Goal: Transaction & Acquisition: Purchase product/service

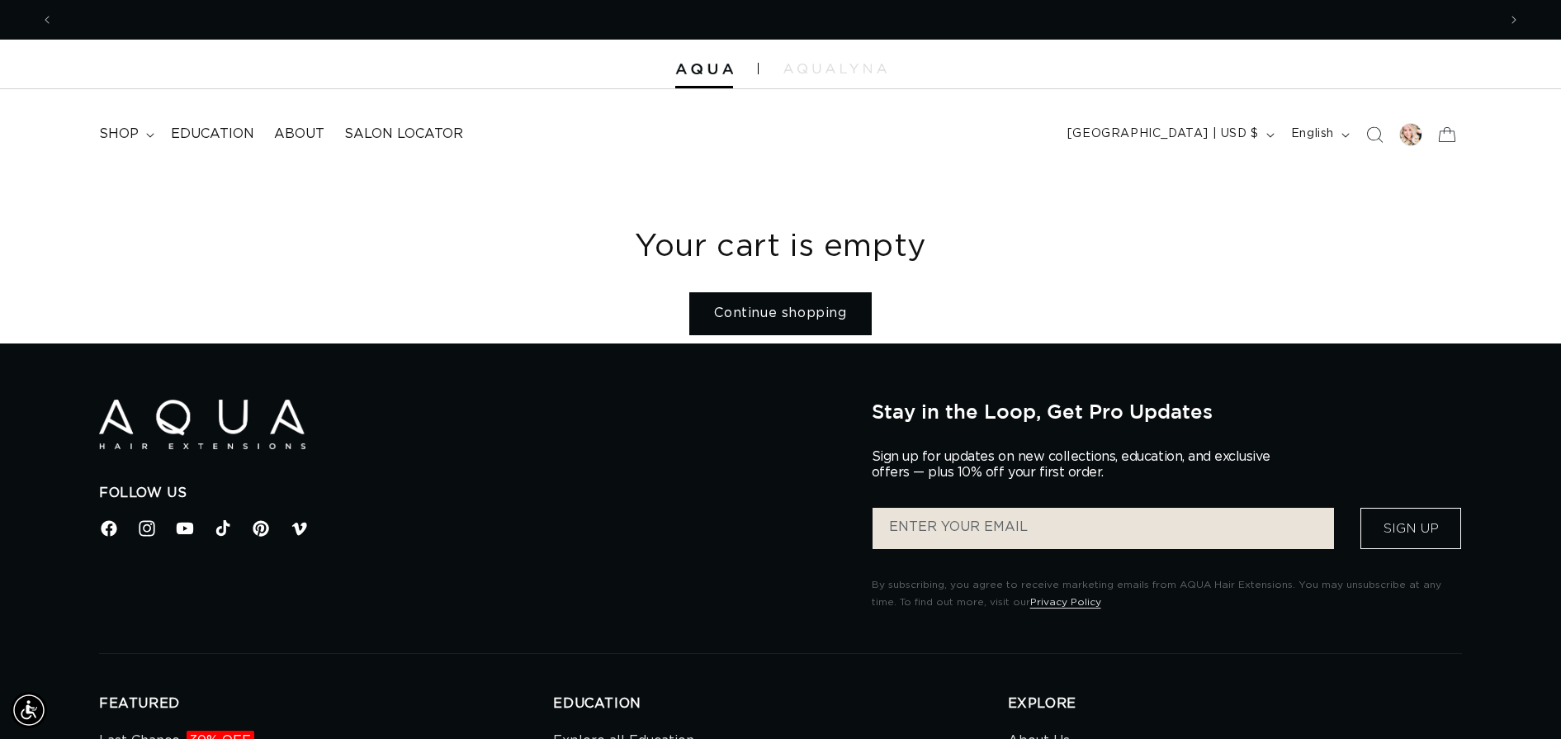
scroll to position [0, 2887]
drag, startPoint x: 0, startPoint y: 0, endPoint x: 129, endPoint y: 130, distance: 183.2
click at [129, 130] on span "shop" at bounding box center [119, 133] width 40 height 17
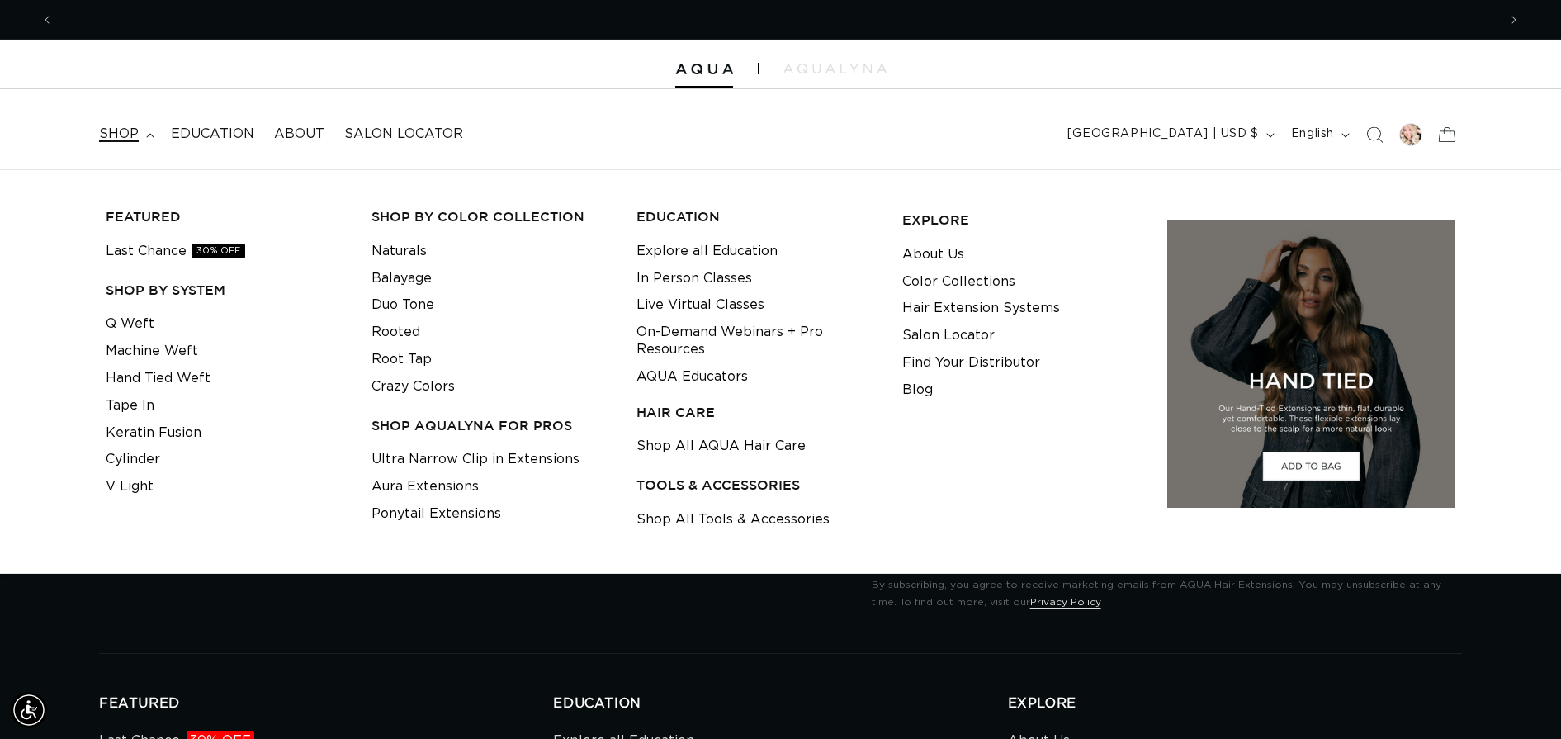
scroll to position [0, 0]
click at [129, 319] on link "Q Weft" at bounding box center [130, 323] width 49 height 27
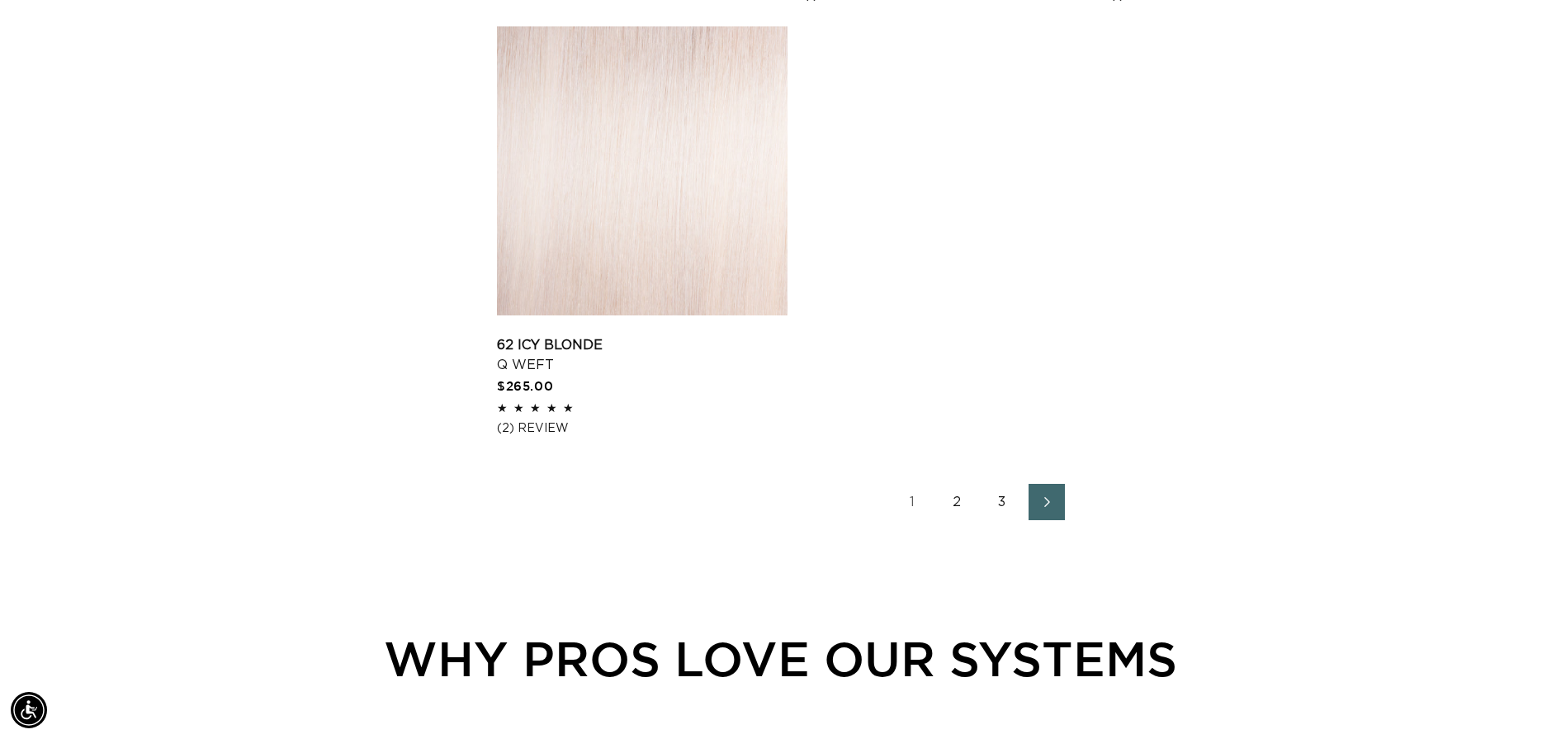
click at [957, 498] on link "2" at bounding box center [957, 502] width 36 height 36
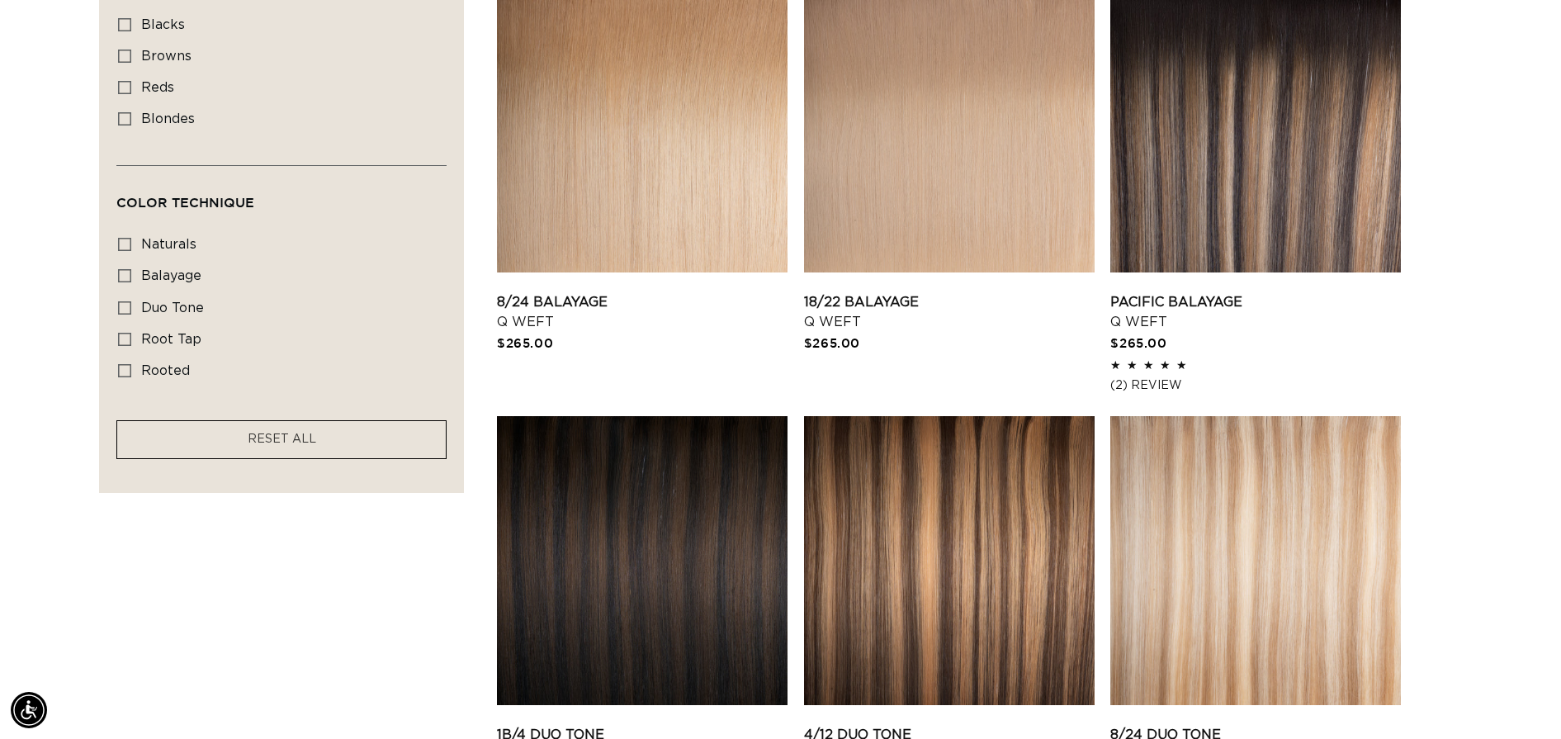
scroll to position [0, 1443]
click at [1216, 292] on link "Pacific Balayage Q Weft" at bounding box center [1255, 312] width 290 height 40
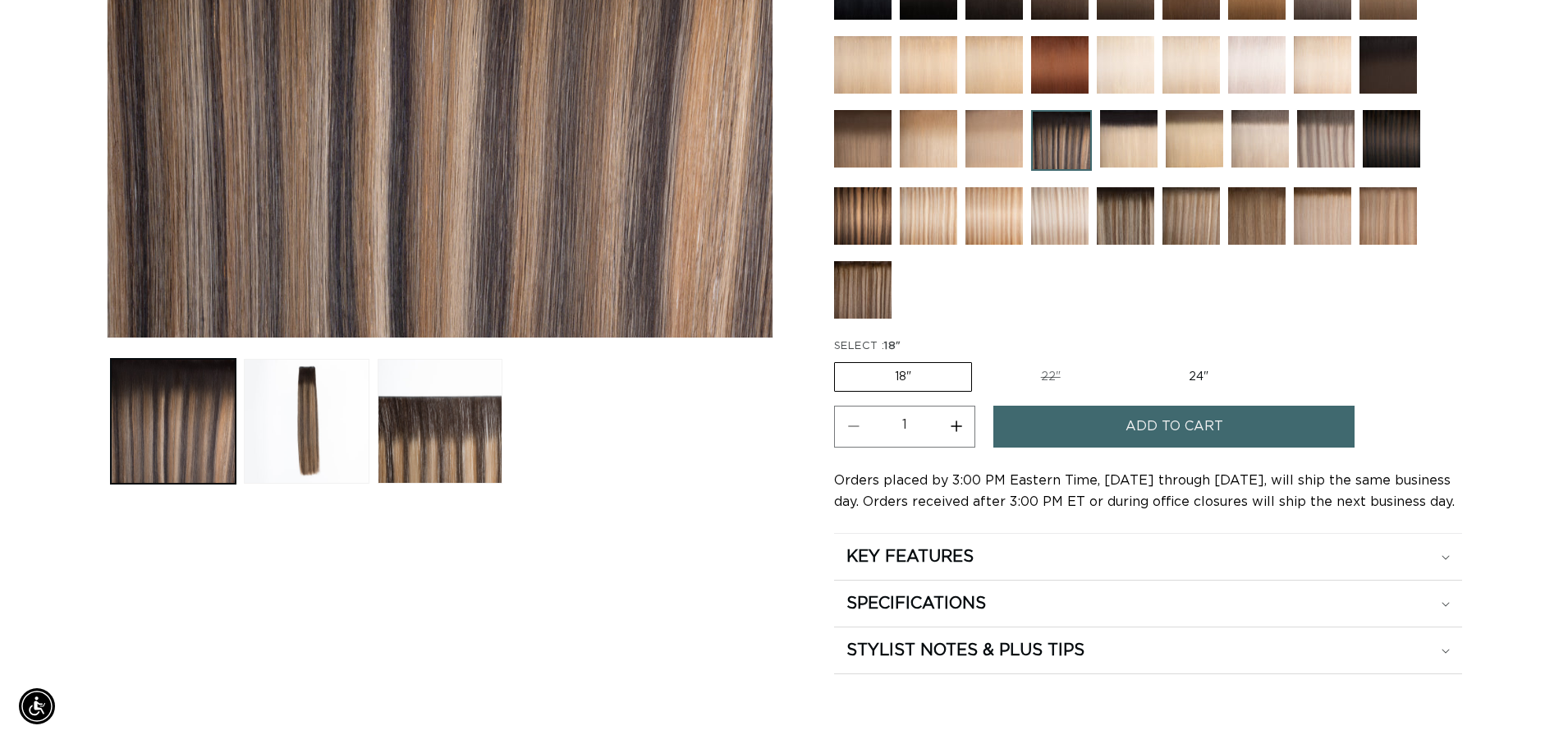
scroll to position [0, 1436]
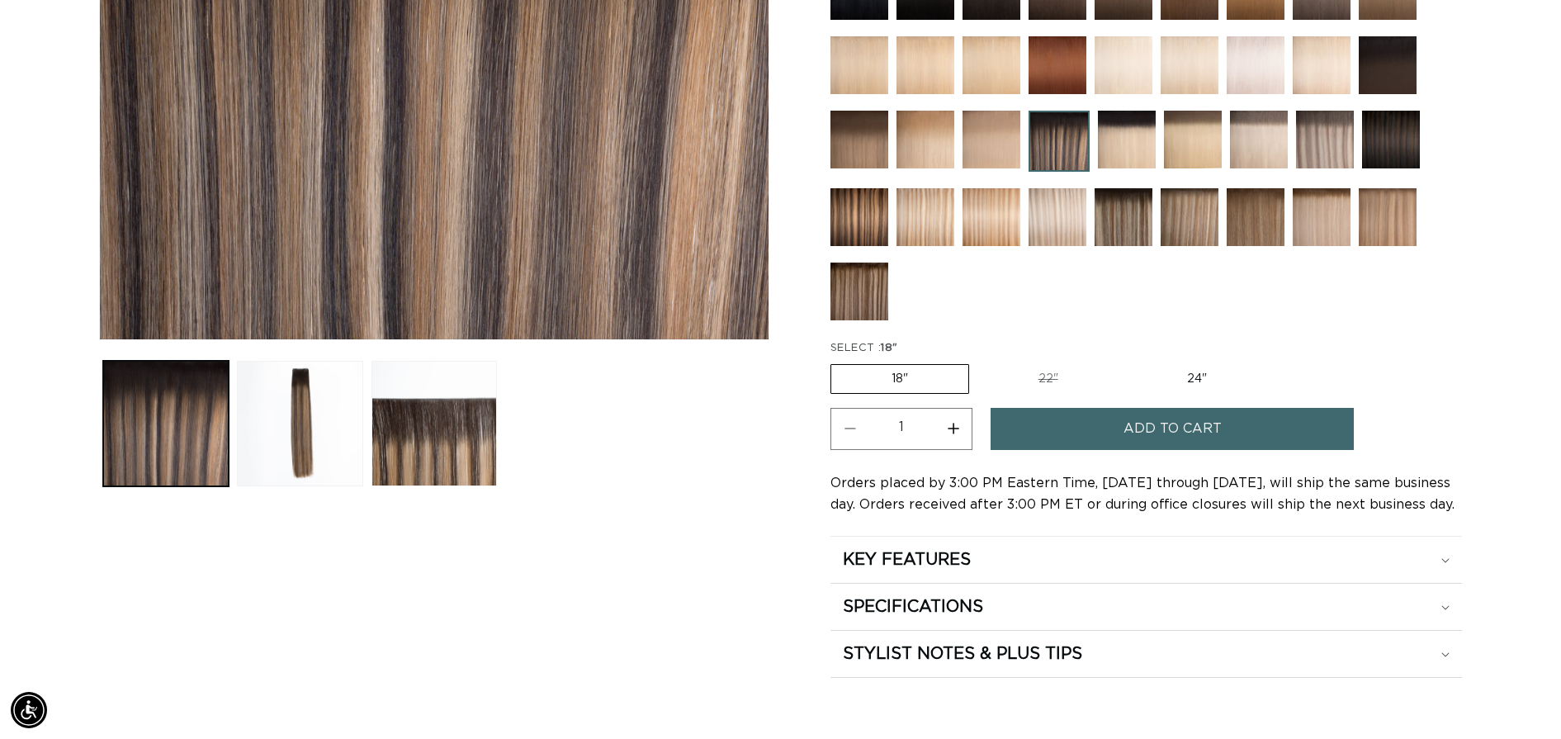
click at [956, 423] on button "Increase quantity for Pacific Balayage - Q Weft" at bounding box center [952, 429] width 37 height 42
type input "2"
click at [1098, 429] on button "Add to cart" at bounding box center [1171, 429] width 363 height 42
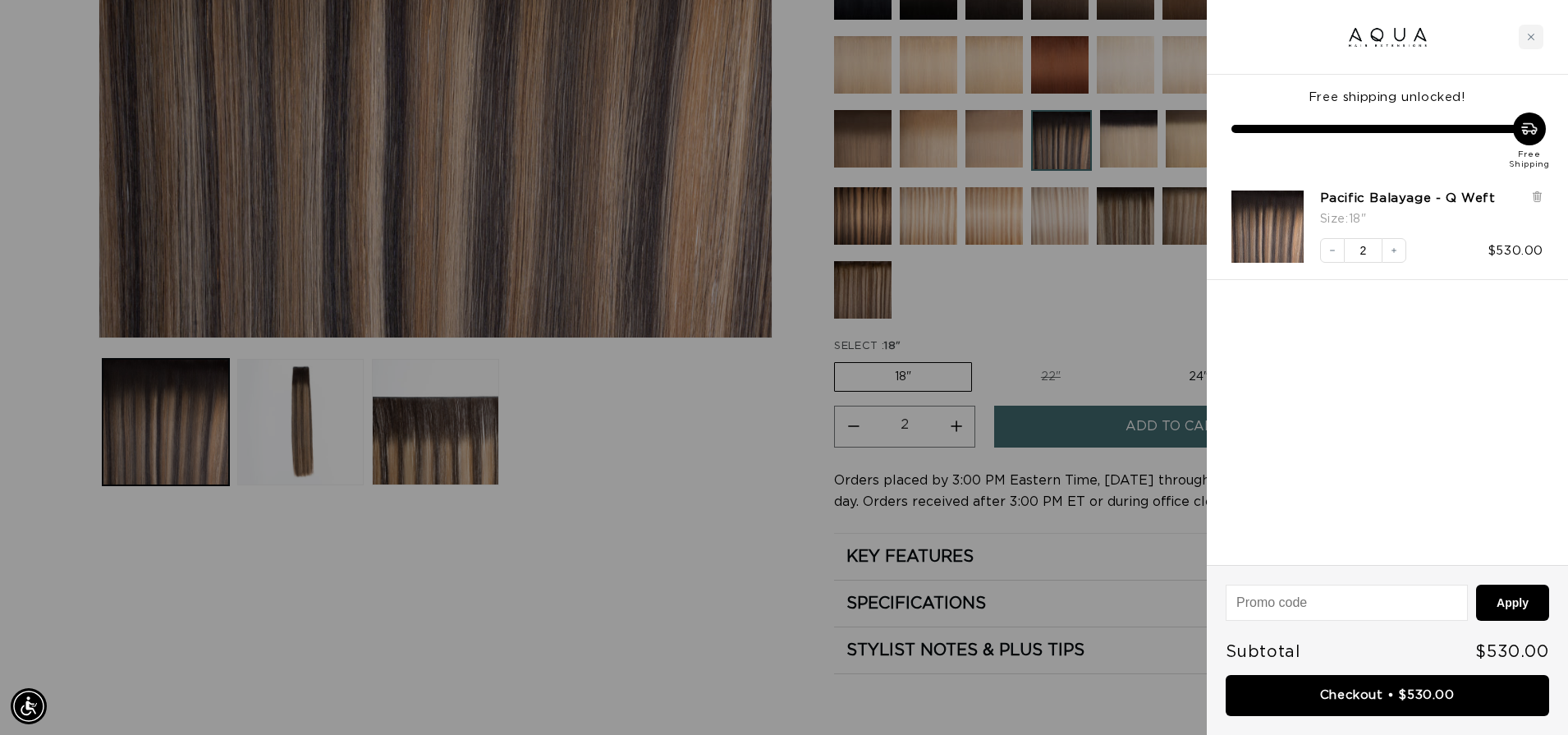
scroll to position [0, 1452]
click at [1367, 692] on link "Checkout • $530.00" at bounding box center [1387, 695] width 323 height 42
